Goal: Complete application form

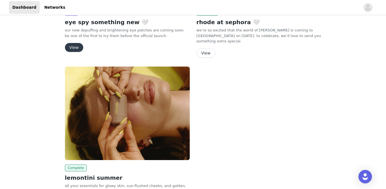
scroll to position [112, 0]
click at [76, 48] on button "View" at bounding box center [74, 47] width 18 height 9
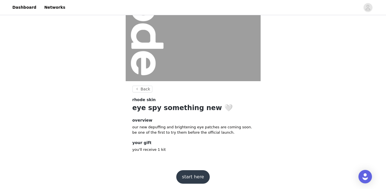
scroll to position [72, 0]
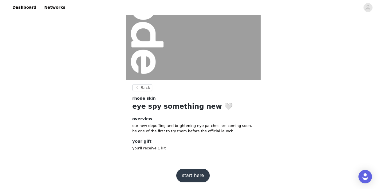
click at [197, 174] on button "start here" at bounding box center [192, 175] width 33 height 13
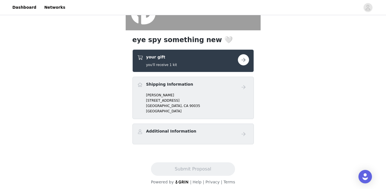
scroll to position [124, 0]
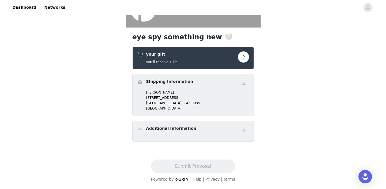
click at [242, 58] on button "button" at bounding box center [243, 56] width 11 height 11
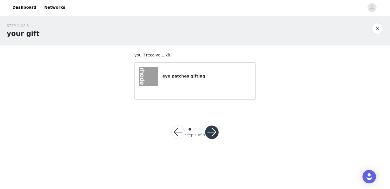
click at [206, 131] on button "button" at bounding box center [211, 132] width 13 height 13
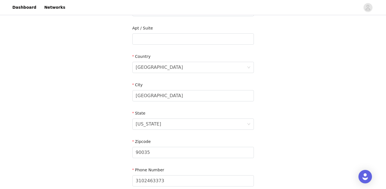
scroll to position [194, 0]
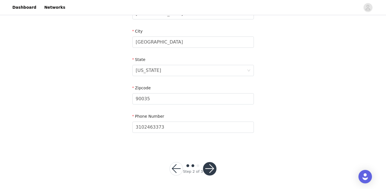
click at [210, 169] on button "button" at bounding box center [209, 168] width 13 height 13
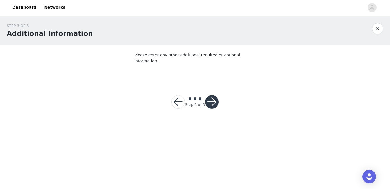
click at [217, 95] on button "button" at bounding box center [211, 101] width 13 height 13
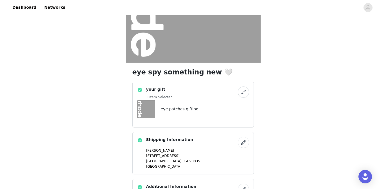
scroll to position [147, 0]
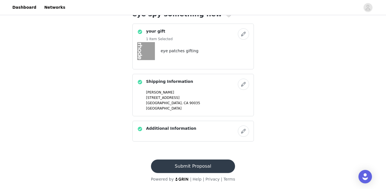
click at [210, 170] on button "Submit Proposal" at bounding box center [193, 166] width 84 height 13
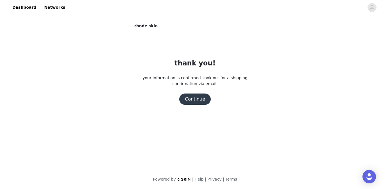
click at [202, 101] on button "Continue" at bounding box center [194, 99] width 31 height 11
